Goal: Task Accomplishment & Management: Complete application form

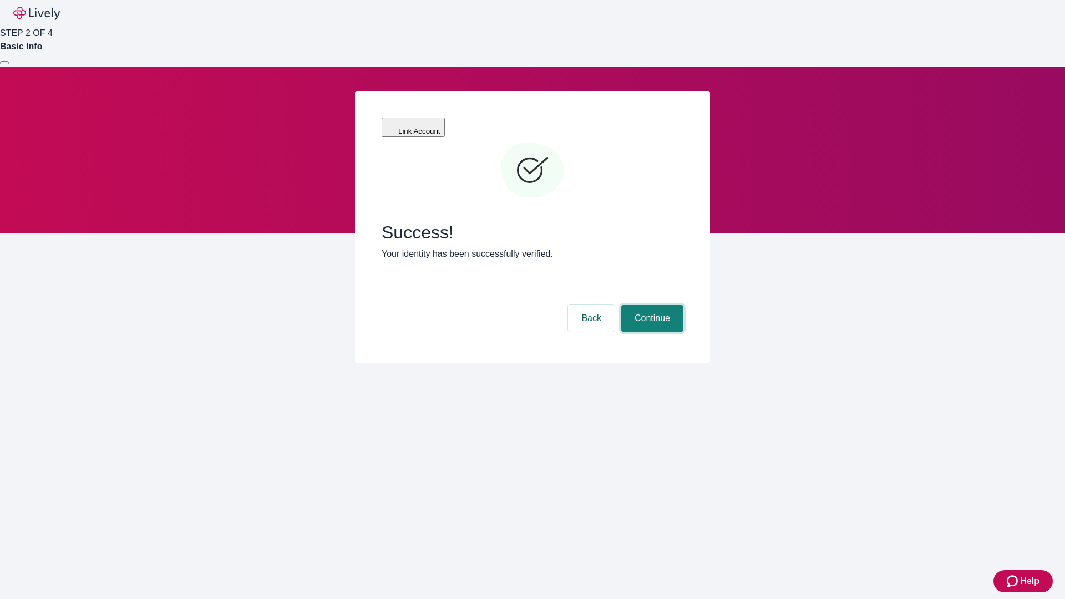
click at [651, 305] on button "Continue" at bounding box center [652, 318] width 62 height 27
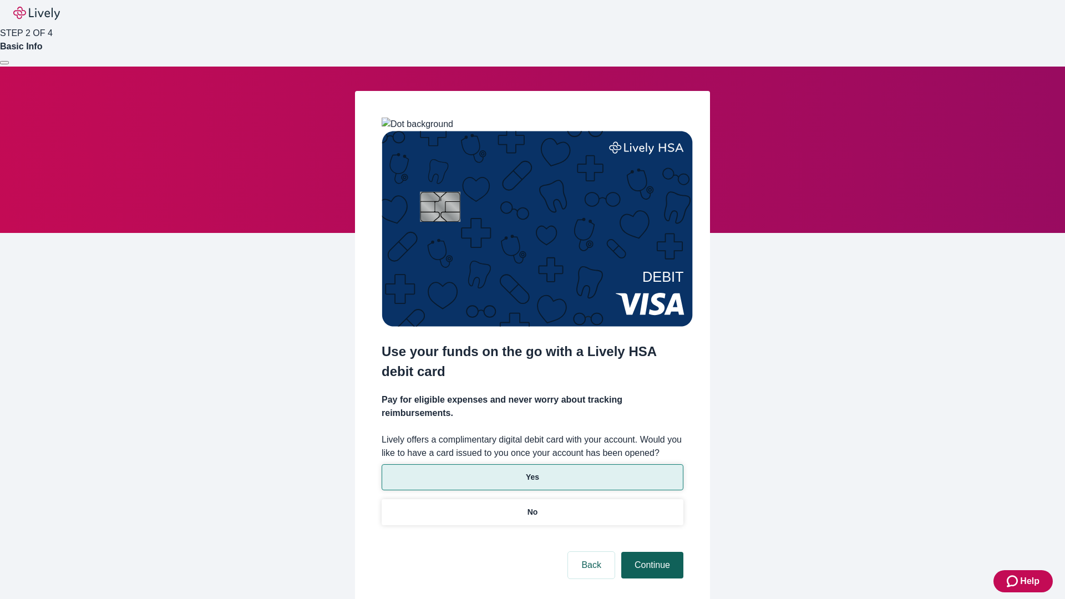
click at [532, 471] on p "Yes" at bounding box center [532, 477] width 13 height 12
click at [651, 552] on button "Continue" at bounding box center [652, 565] width 62 height 27
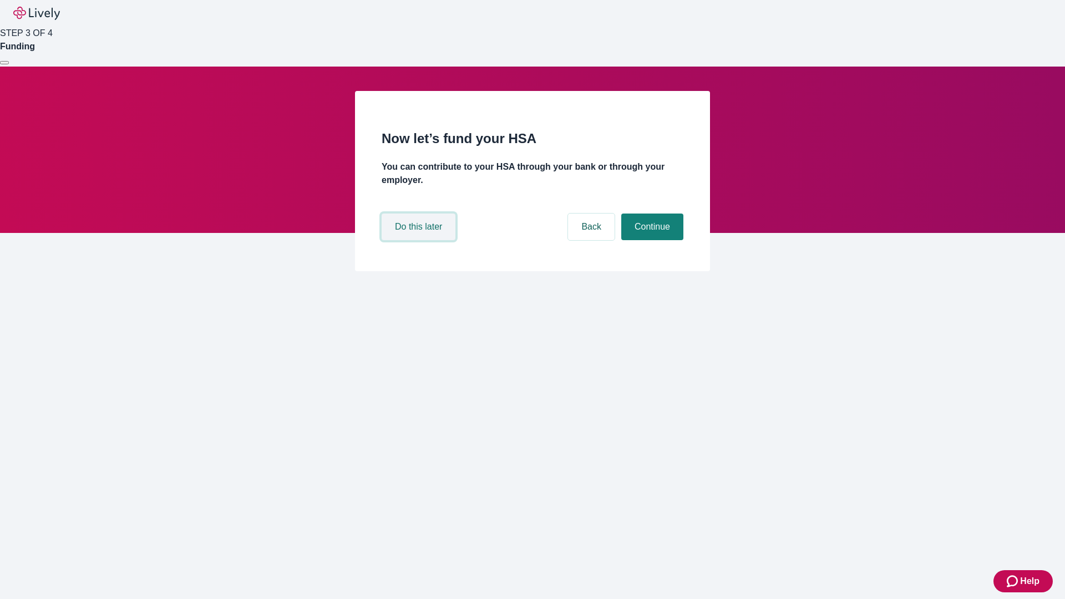
click at [420, 240] on button "Do this later" at bounding box center [419, 227] width 74 height 27
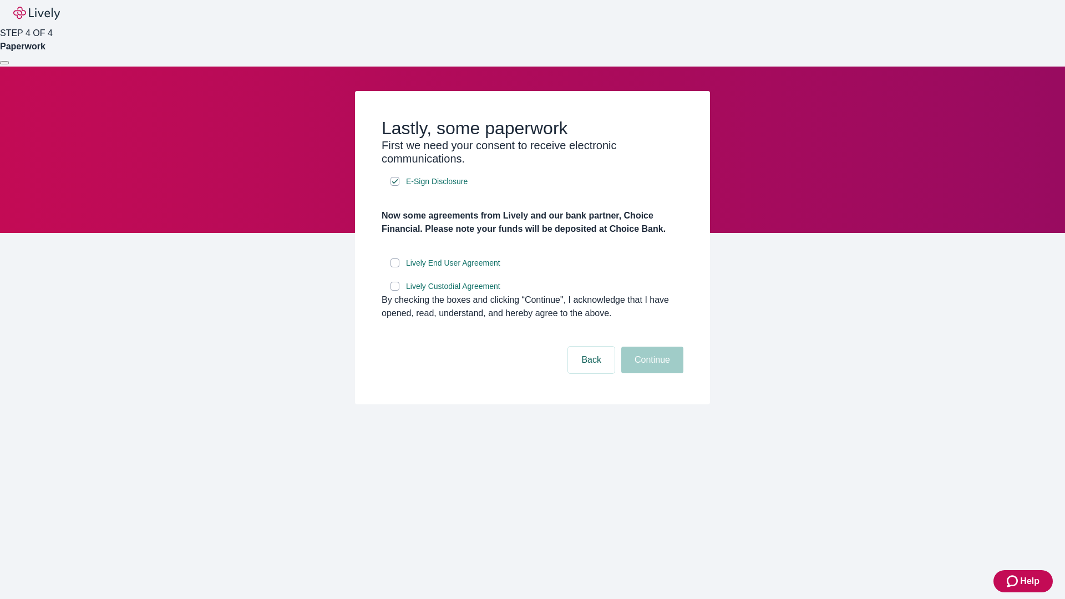
click at [395, 267] on input "Lively End User Agreement" at bounding box center [394, 262] width 9 height 9
checkbox input "true"
click at [395, 291] on input "Lively Custodial Agreement" at bounding box center [394, 286] width 9 height 9
checkbox input "true"
click at [651, 373] on button "Continue" at bounding box center [652, 360] width 62 height 27
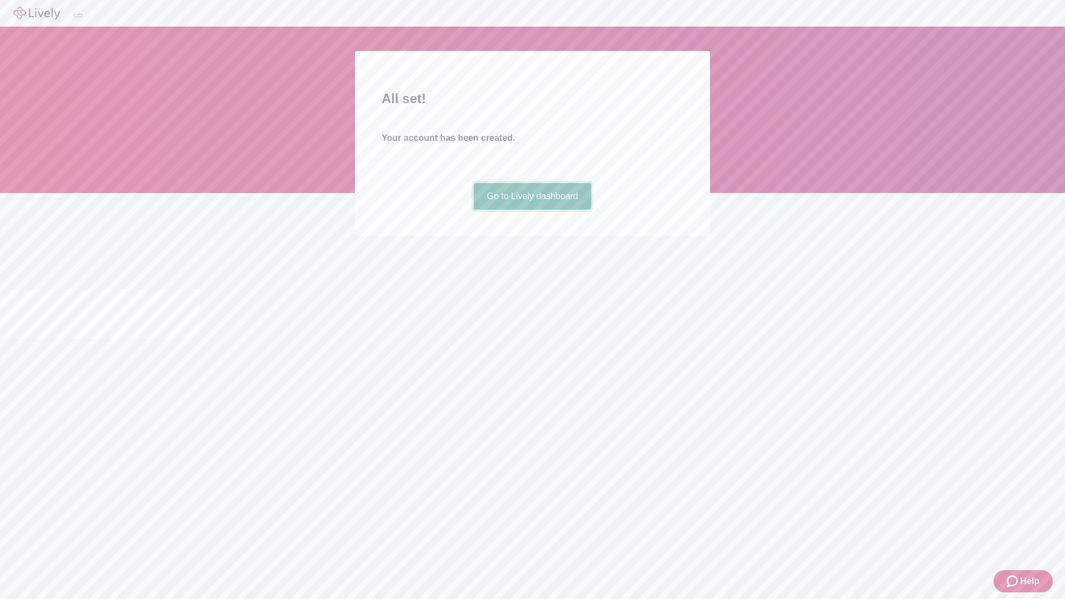
click at [532, 210] on link "Go to Lively dashboard" at bounding box center [533, 196] width 118 height 27
